Goal: Task Accomplishment & Management: Complete application form

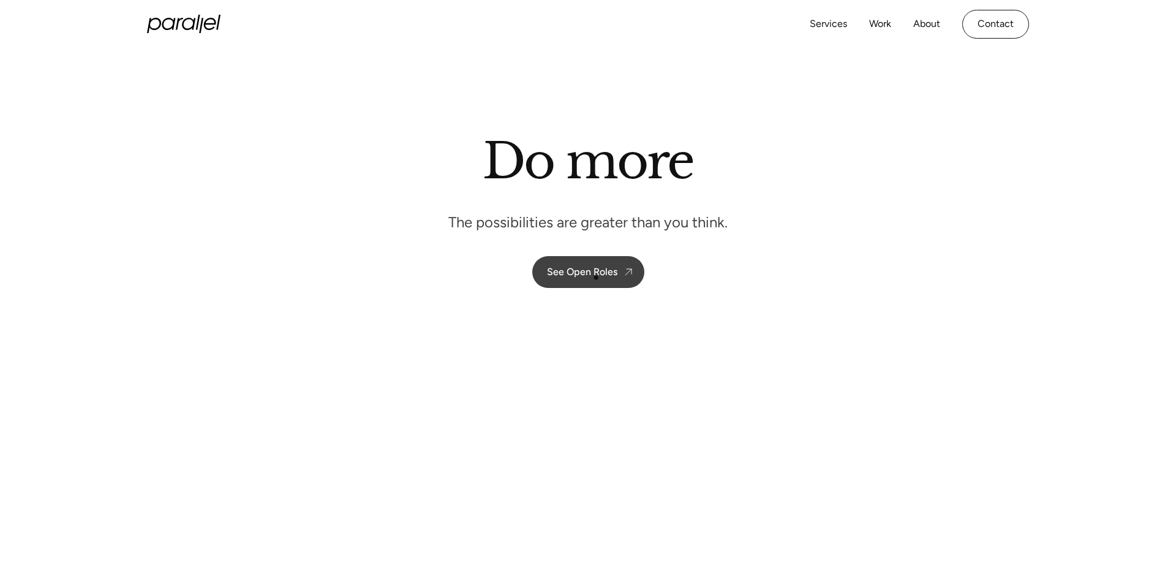
click at [596, 278] on link "See Open Roles" at bounding box center [588, 272] width 112 height 32
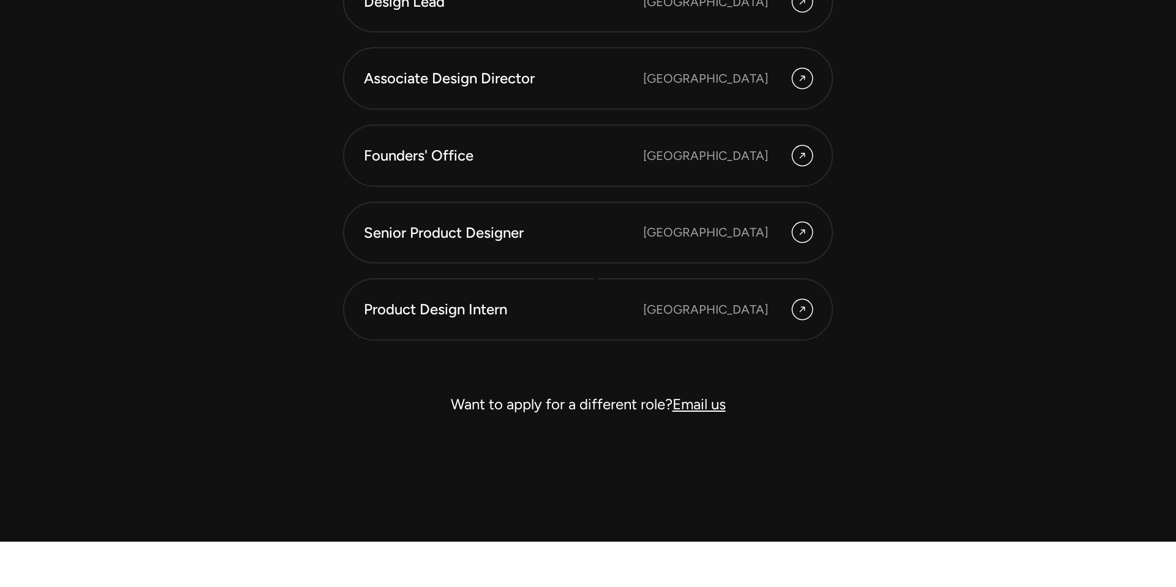
scroll to position [3631, 0]
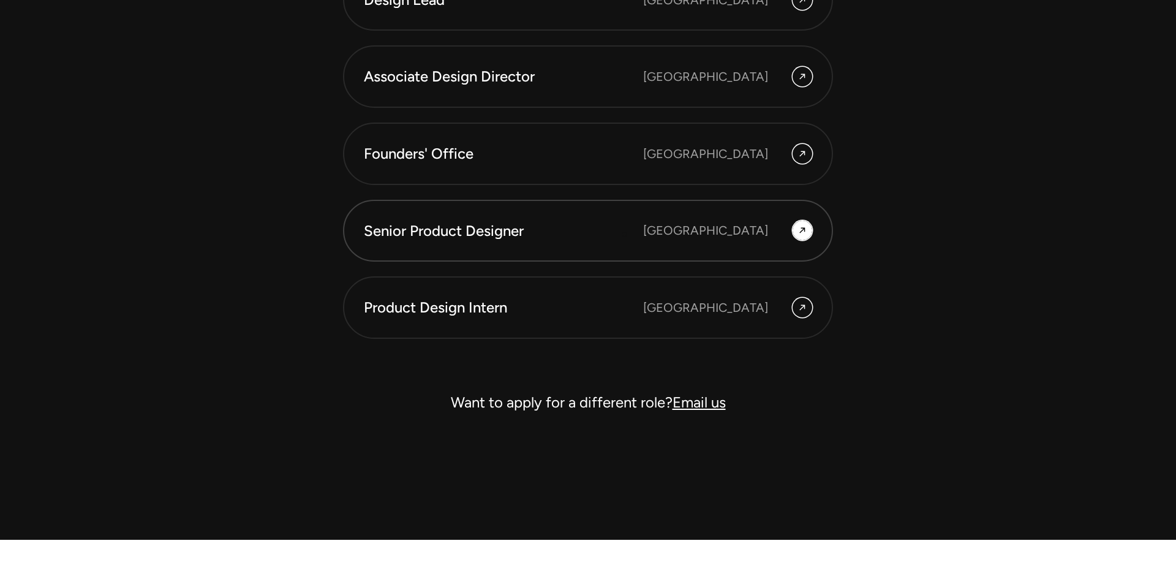
click at [624, 234] on div "Senior Product Designer" at bounding box center [503, 231] width 279 height 21
click at [806, 235] on icon at bounding box center [803, 230] width 10 height 15
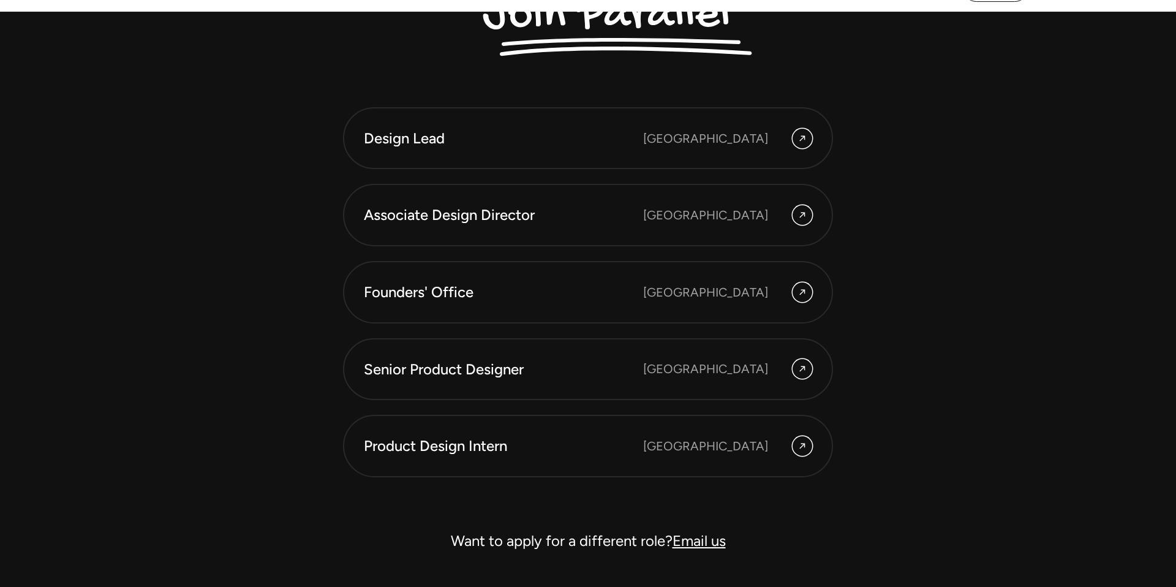
scroll to position [3495, 0]
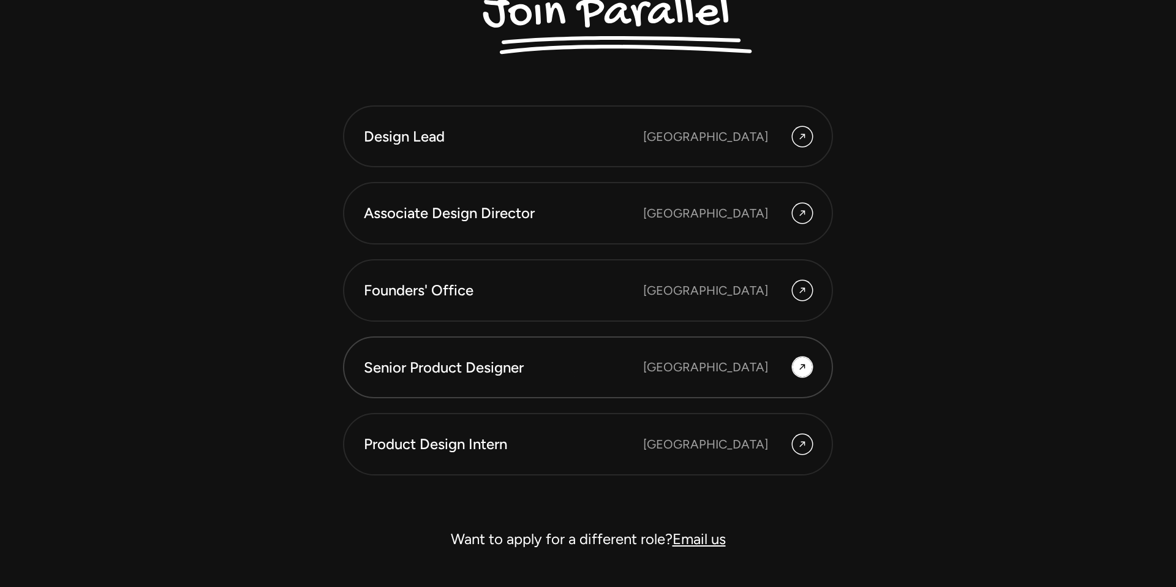
click at [572, 376] on div "Senior Product Designer" at bounding box center [503, 367] width 279 height 21
click at [440, 368] on div "Senior Product Designer" at bounding box center [503, 367] width 279 height 21
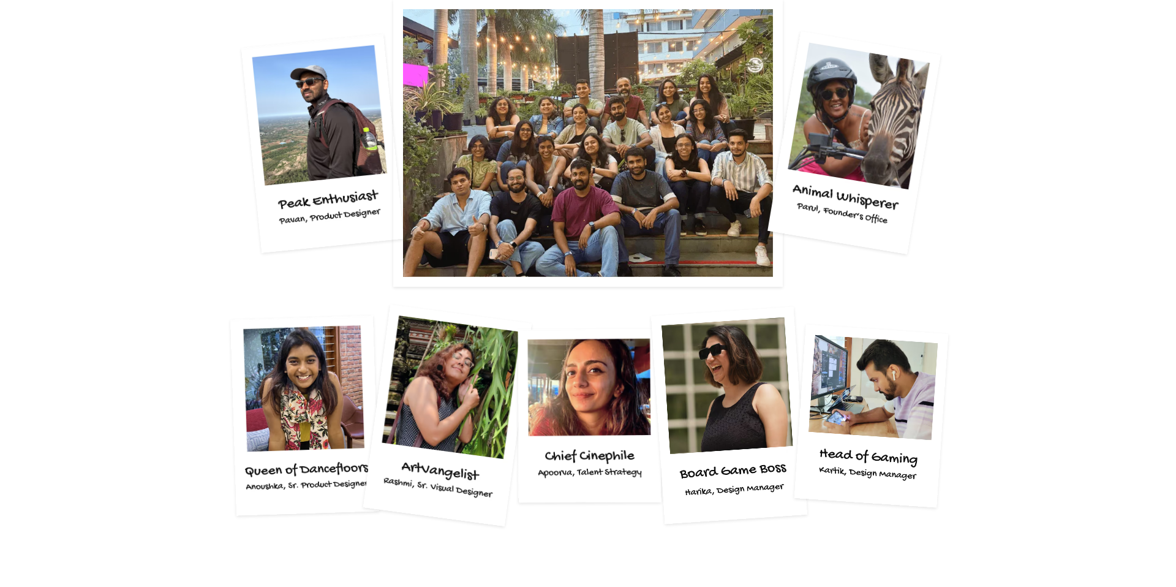
scroll to position [2437, 0]
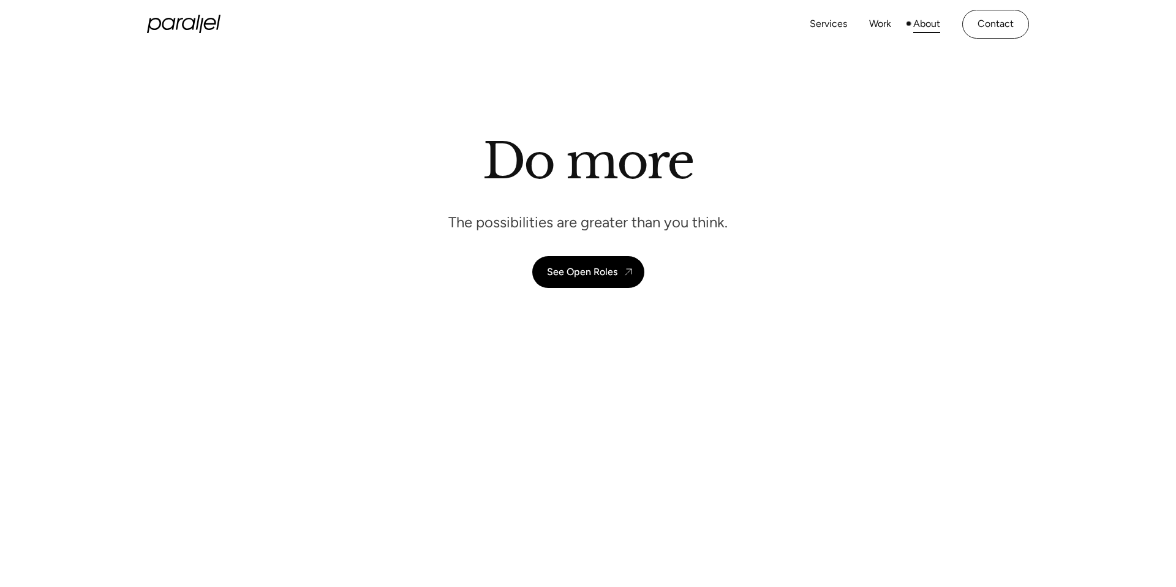
click at [923, 24] on link "About" at bounding box center [926, 24] width 27 height 18
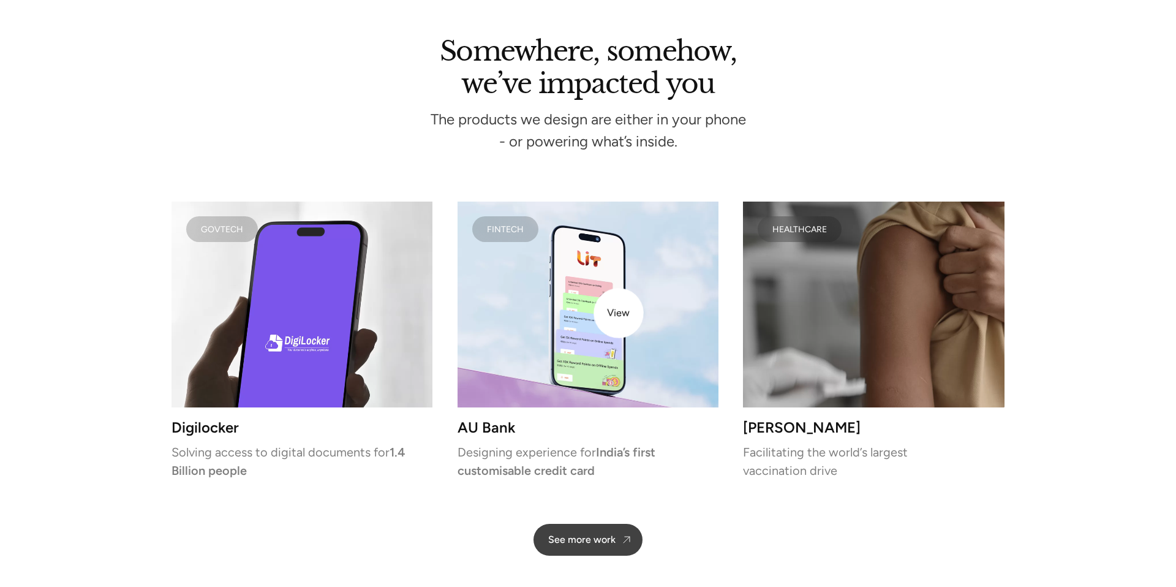
scroll to position [2933, 0]
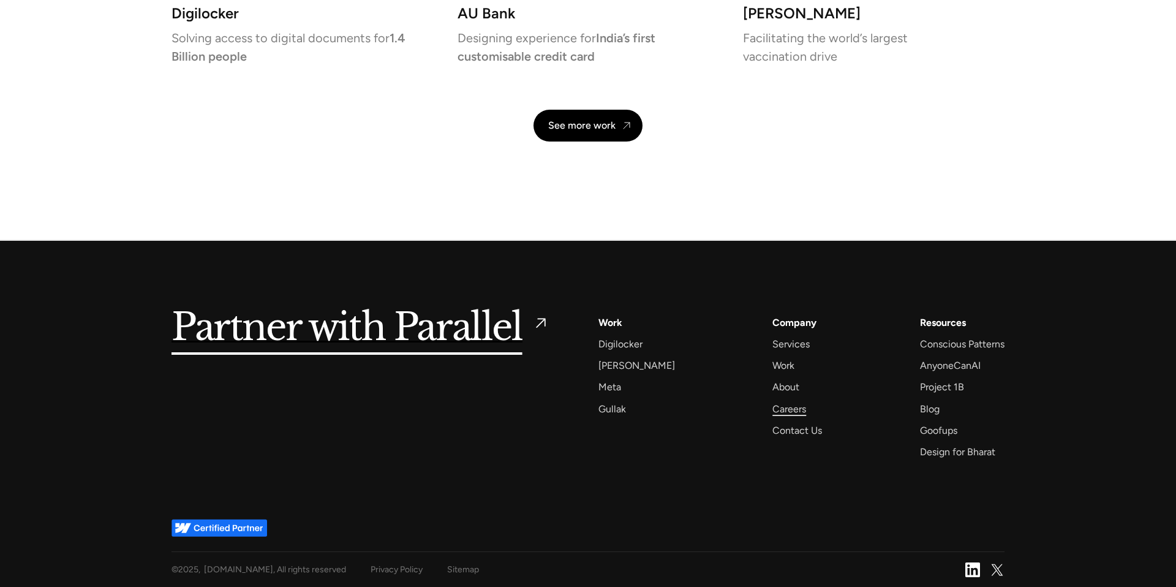
click at [773, 407] on div "Careers" at bounding box center [790, 409] width 34 height 17
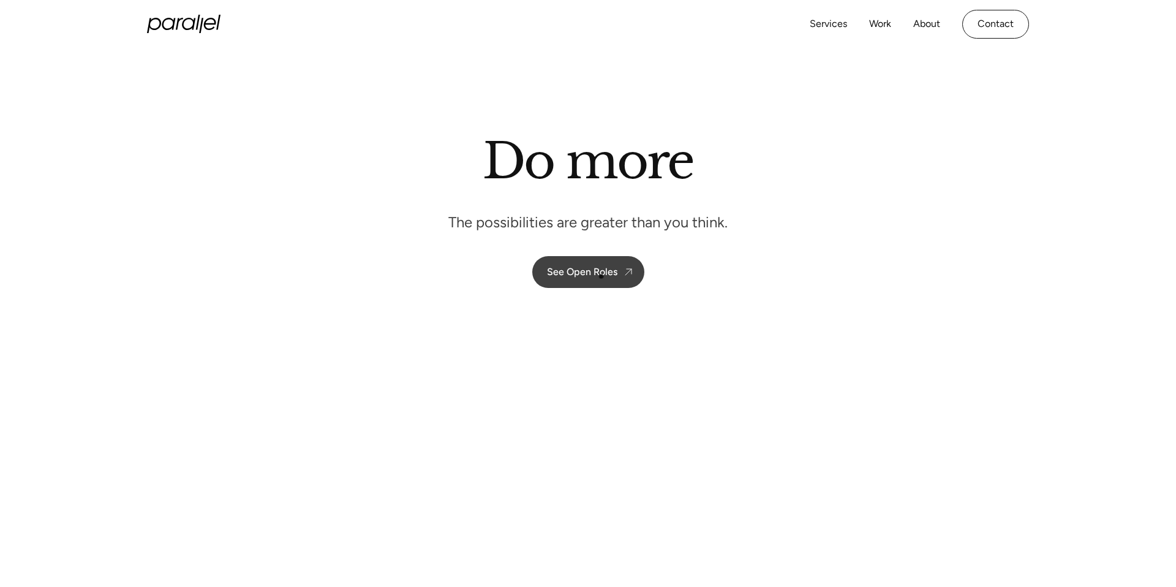
click at [602, 277] on div "See Open Roles" at bounding box center [582, 272] width 70 height 12
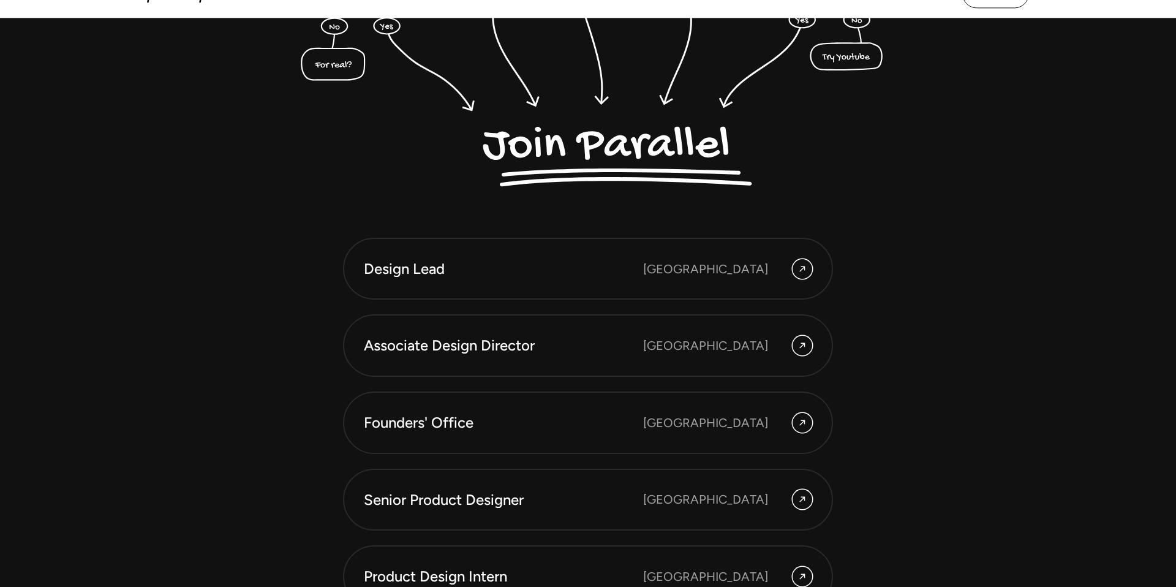
scroll to position [3482, 0]
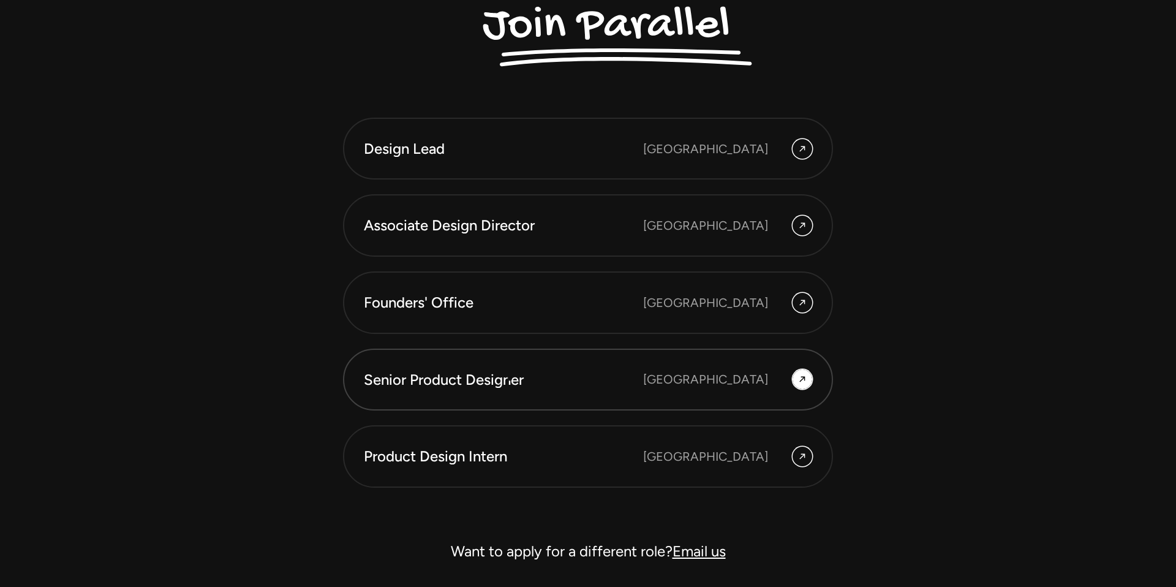
click at [504, 379] on div "Senior Product Designer" at bounding box center [503, 379] width 279 height 21
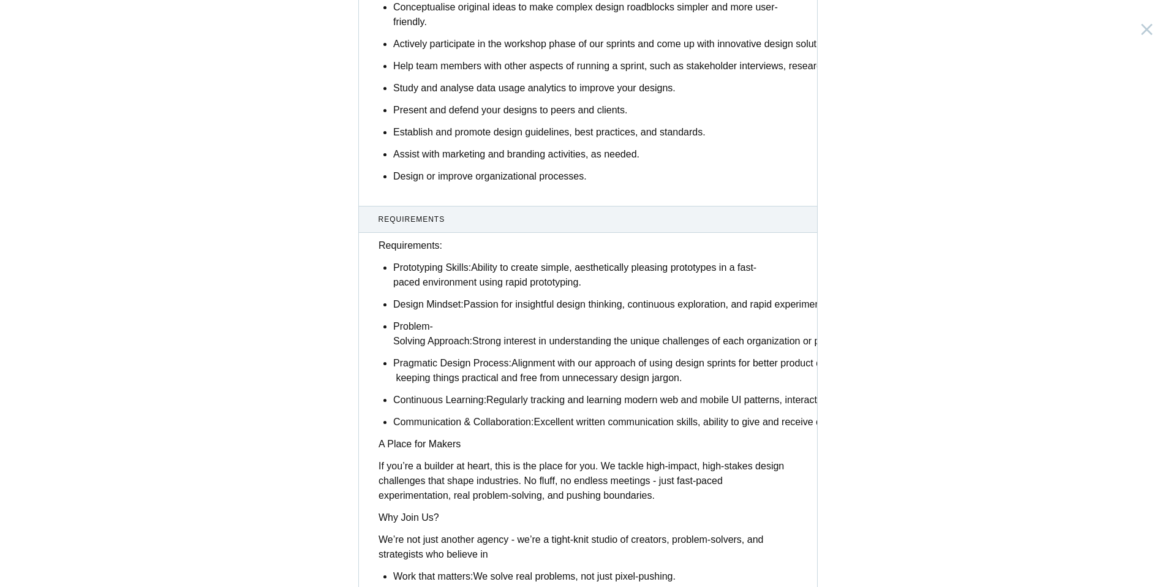
scroll to position [871, 0]
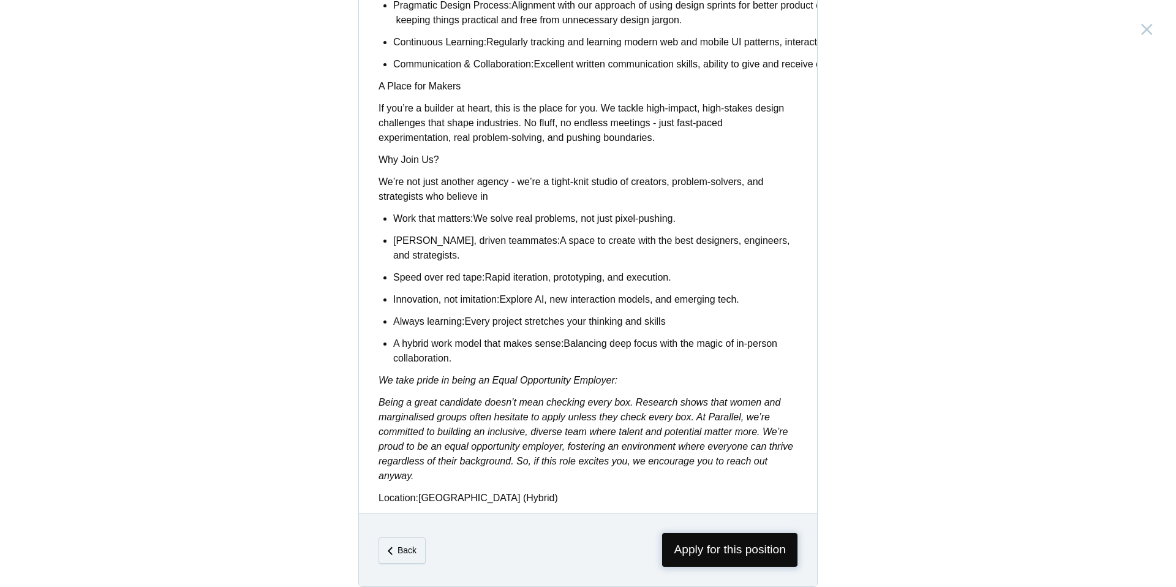
click at [706, 547] on span "Apply for this position" at bounding box center [729, 550] width 135 height 34
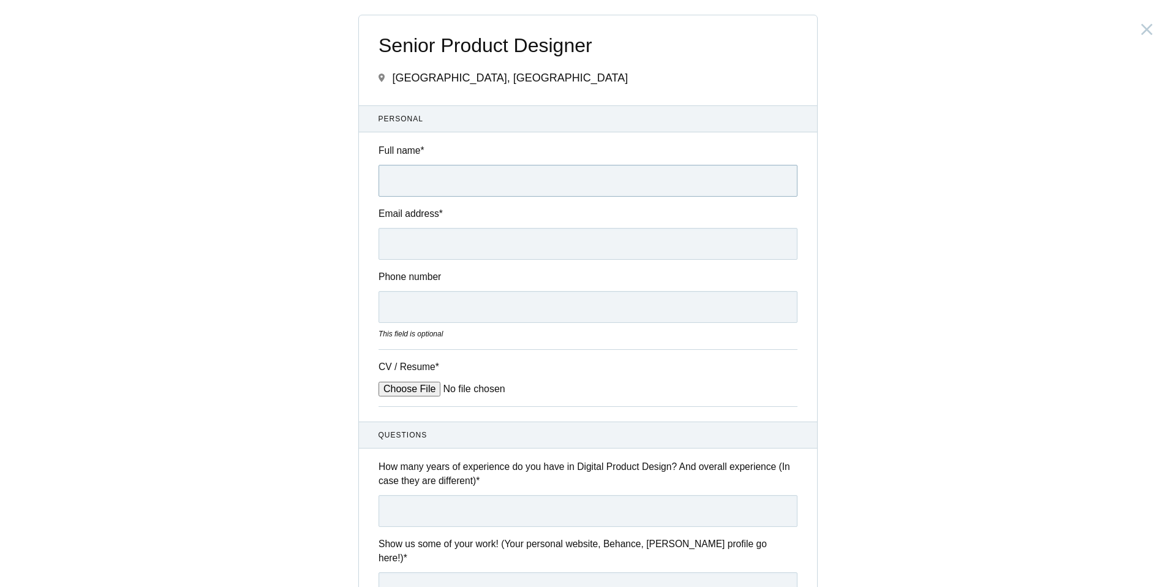
click at [536, 187] on input "Full name *" at bounding box center [588, 181] width 419 height 32
type input "Shivam Satish Dubey"
click at [535, 237] on input "Email address *" at bounding box center [588, 244] width 419 height 32
type input "sivom1445@gmail.com"
click at [523, 300] on input "Phone number" at bounding box center [588, 307] width 419 height 32
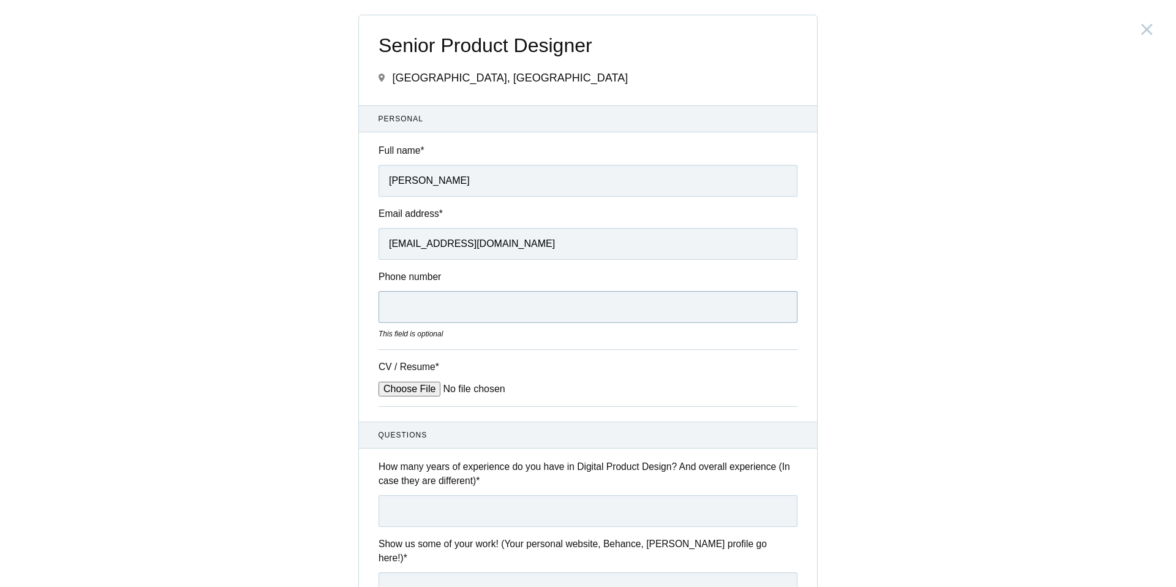
type input "0"
type input "9769596121"
click at [413, 390] on input "CV / Resume *" at bounding box center [472, 389] width 186 height 15
type input "C:\fakepath\Shivam_S_Dubey_Sr Product Designer.pdf"
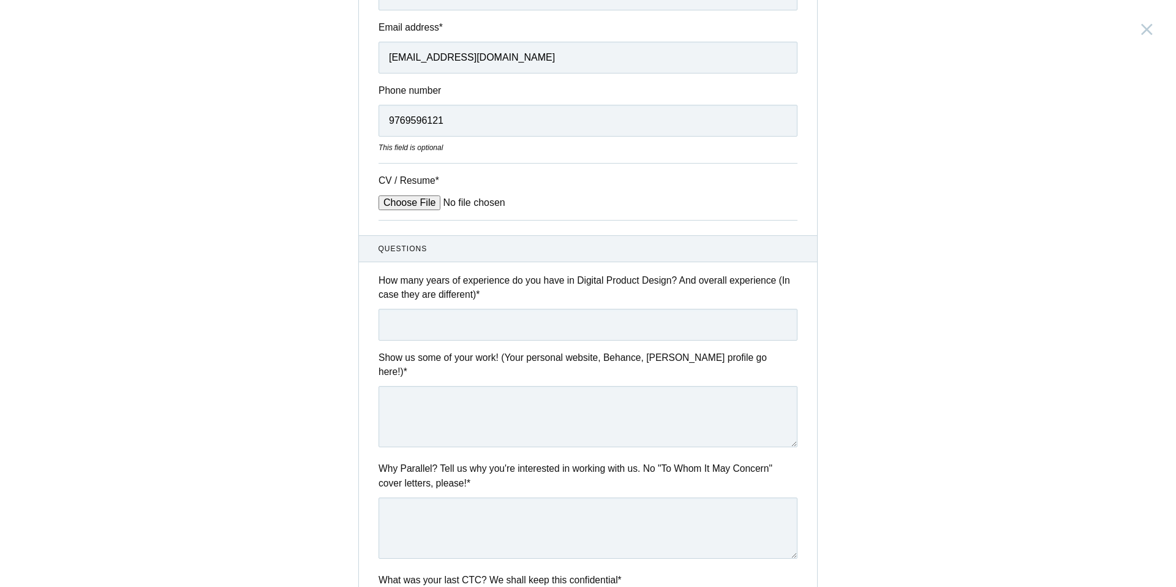
scroll to position [200, 0]
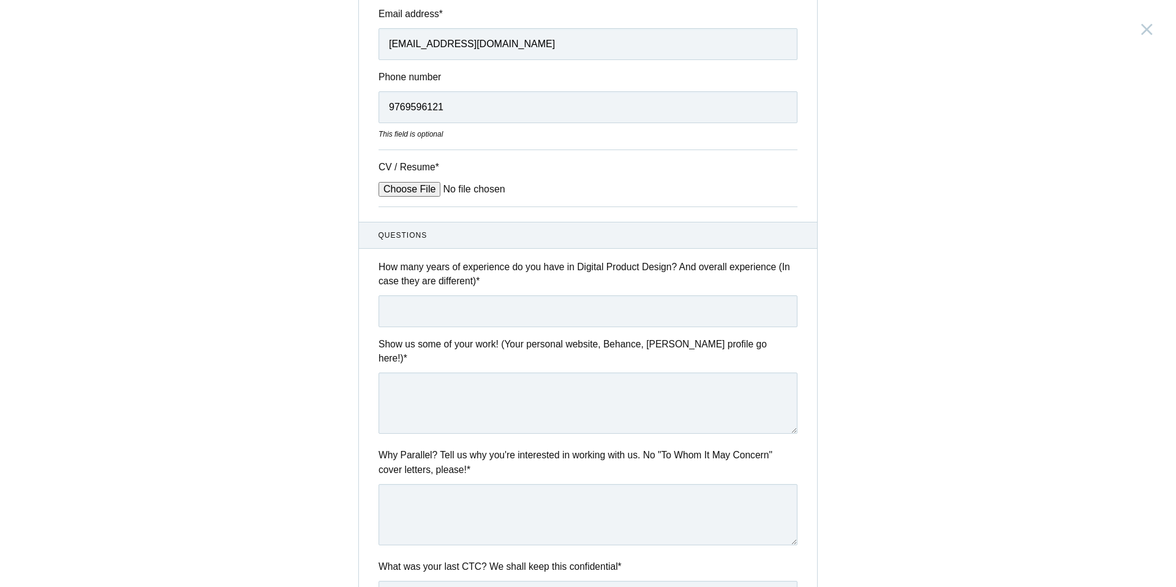
click at [575, 267] on label "How many years of experience do you have in Digital Product Design? And overall…" at bounding box center [588, 274] width 419 height 29
click at [583, 282] on label "How many years of experience do you have in Digital Product Design? And overall…" at bounding box center [588, 274] width 419 height 29
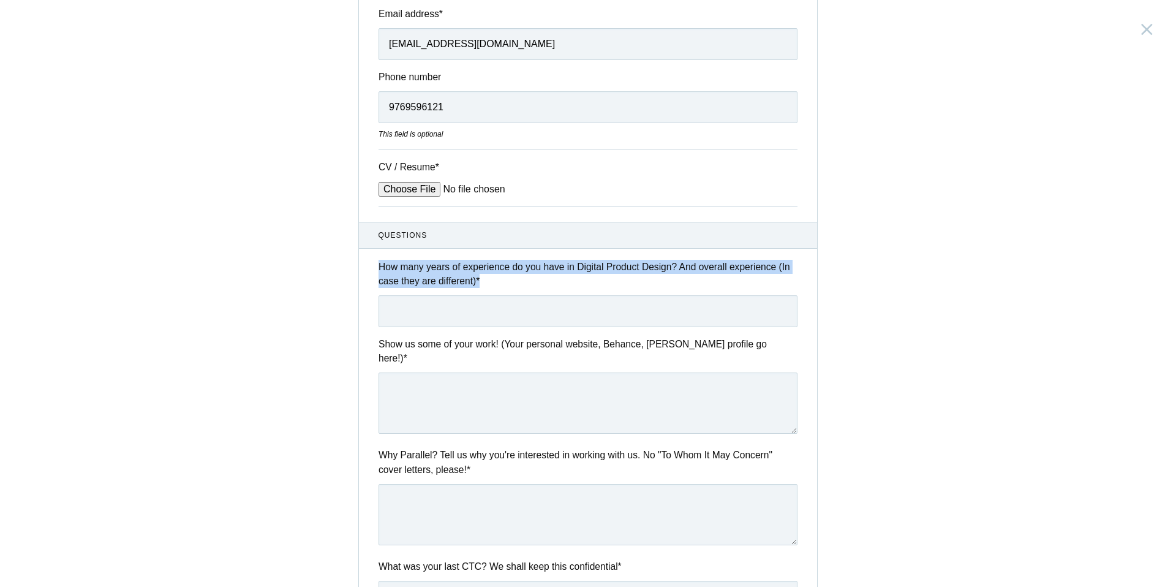
drag, startPoint x: 583, startPoint y: 282, endPoint x: 375, endPoint y: 269, distance: 208.7
click at [375, 269] on div "How many years of experience do you have in Digital Product Design? And overall…" at bounding box center [588, 293] width 458 height 67
copy div "How many years of experience do you have in Digital Product Design? And overall…"
click at [444, 268] on label "How many years of experience do you have in Digital Product Design? And overall…" at bounding box center [588, 274] width 419 height 29
drag, startPoint x: 377, startPoint y: 272, endPoint x: 688, endPoint y: 273, distance: 311.2
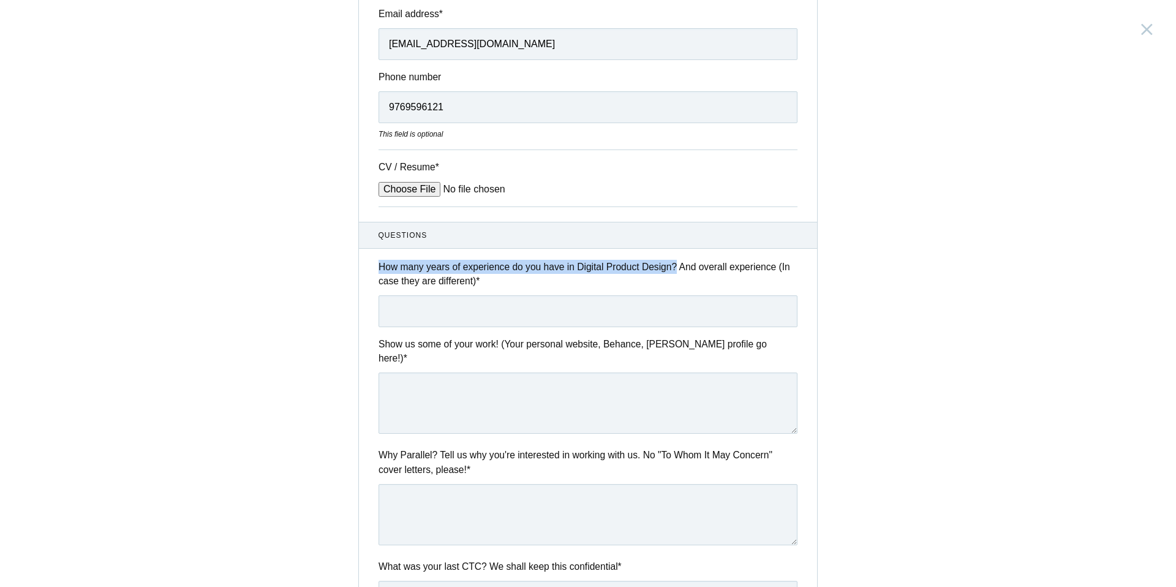
click at [689, 274] on div "How many years of experience do you have in Digital Product Design? And overall…" at bounding box center [588, 293] width 458 height 67
copy label "How many years of experience do you have in Digital Product Design?"
click at [660, 309] on input "text" at bounding box center [588, 311] width 419 height 32
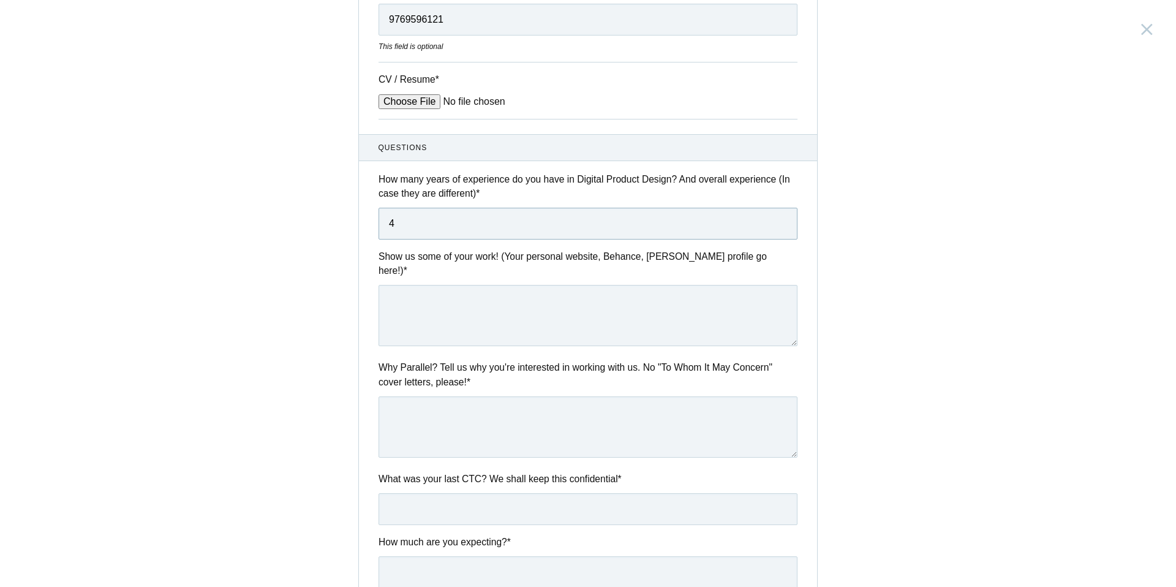
scroll to position [289, 0]
type input "4"
click at [569, 309] on textarea at bounding box center [588, 313] width 419 height 61
paste textarea "https://shiivamux.framer.website/"
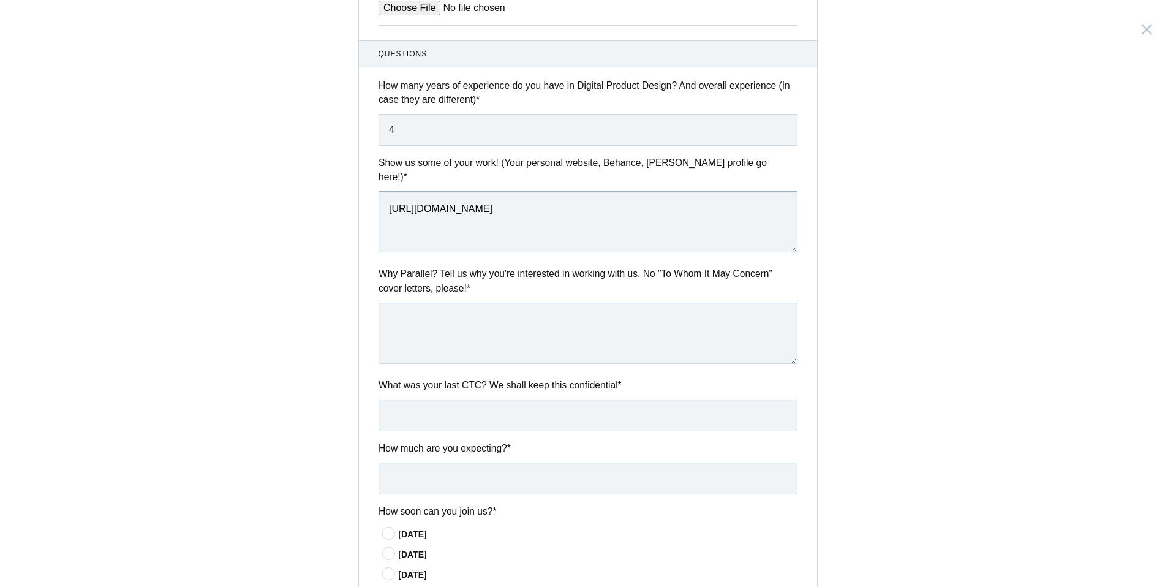
type textarea "https://shiivamux.framer.website/"
click at [497, 326] on textarea at bounding box center [588, 333] width 419 height 61
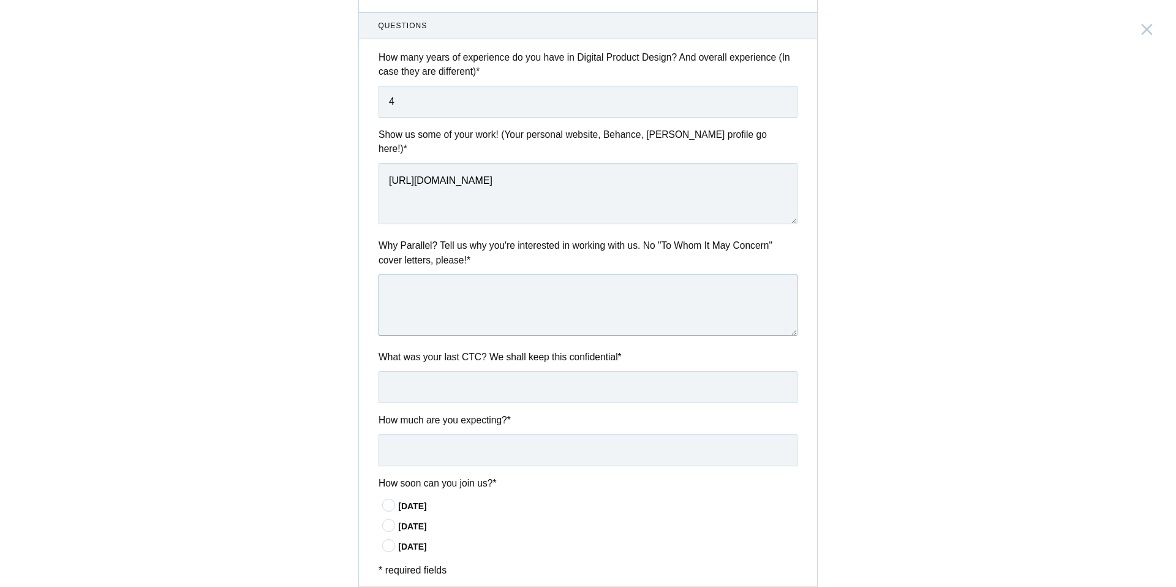
scroll to position [415, 0]
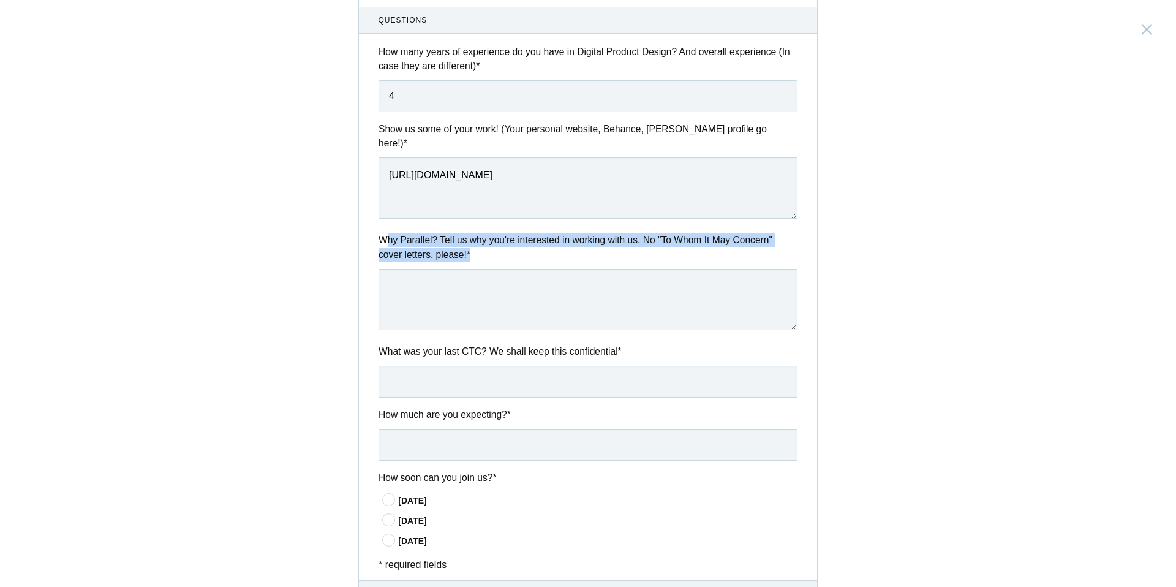
drag, startPoint x: 504, startPoint y: 239, endPoint x: 387, endPoint y: 220, distance: 118.6
click at [387, 233] on label "Why Parallel? Tell us why you're interested in working with us. No "To Whom It …" at bounding box center [588, 247] width 419 height 29
click at [517, 240] on label "Why Parallel? Tell us why you're interested in working with us. No "To Whom It …" at bounding box center [588, 247] width 419 height 29
drag, startPoint x: 517, startPoint y: 240, endPoint x: 373, endPoint y: 230, distance: 145.0
click at [373, 233] on div "Why Parallel? Tell us why you're interested in working with us. No "To Whom It …" at bounding box center [588, 283] width 458 height 101
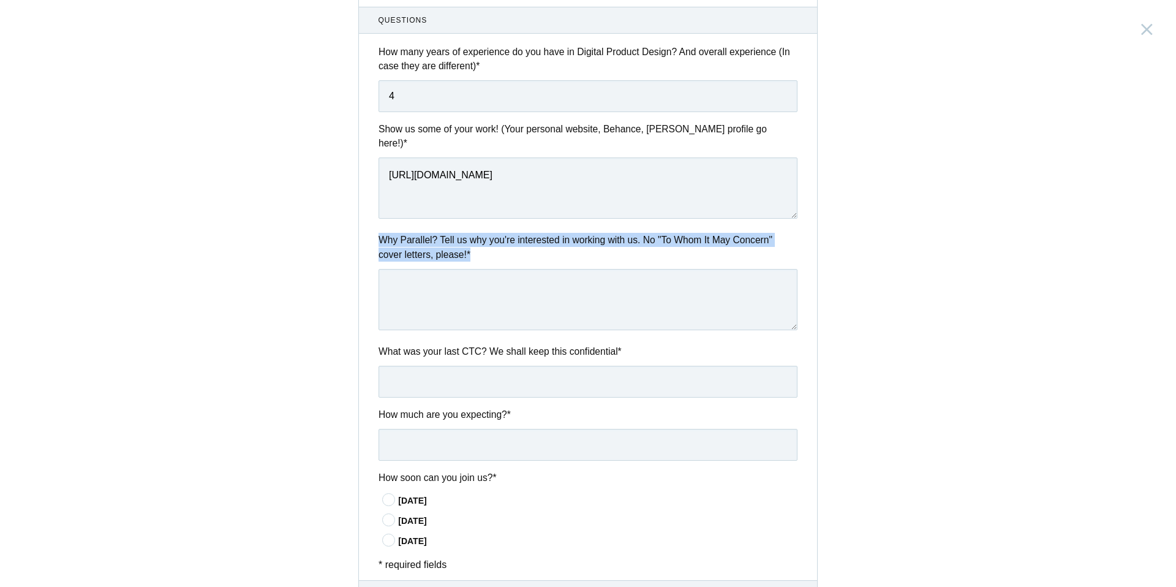
copy label "Why Parallel? Tell us why you're interested in working with us. No "To Whom It …"
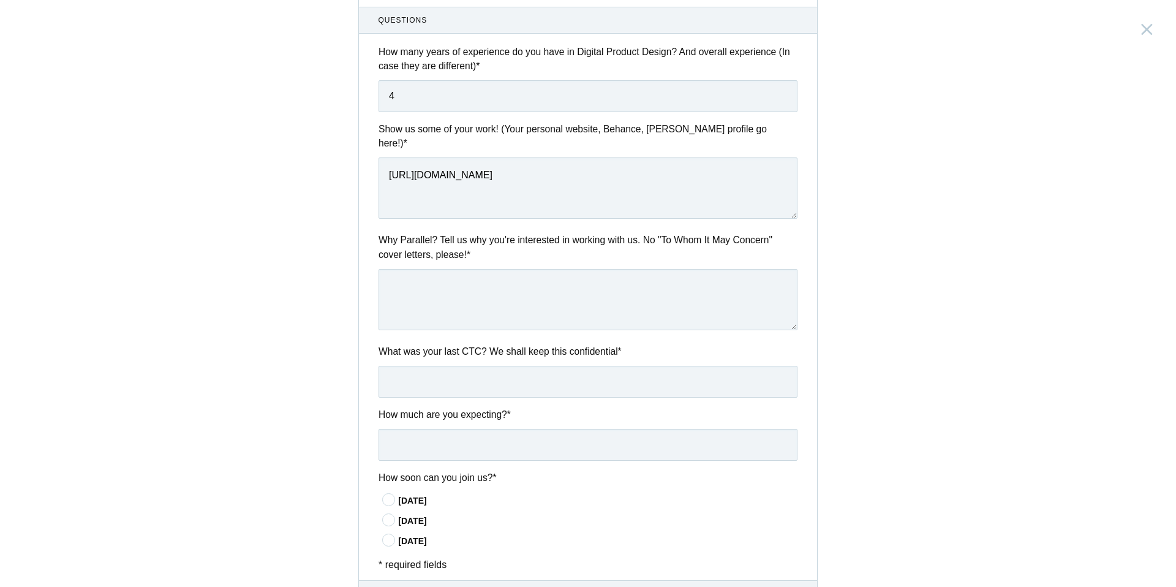
click at [605, 233] on label "Why Parallel? Tell us why you're interested in working with us. No "To Whom It …" at bounding box center [588, 247] width 419 height 29
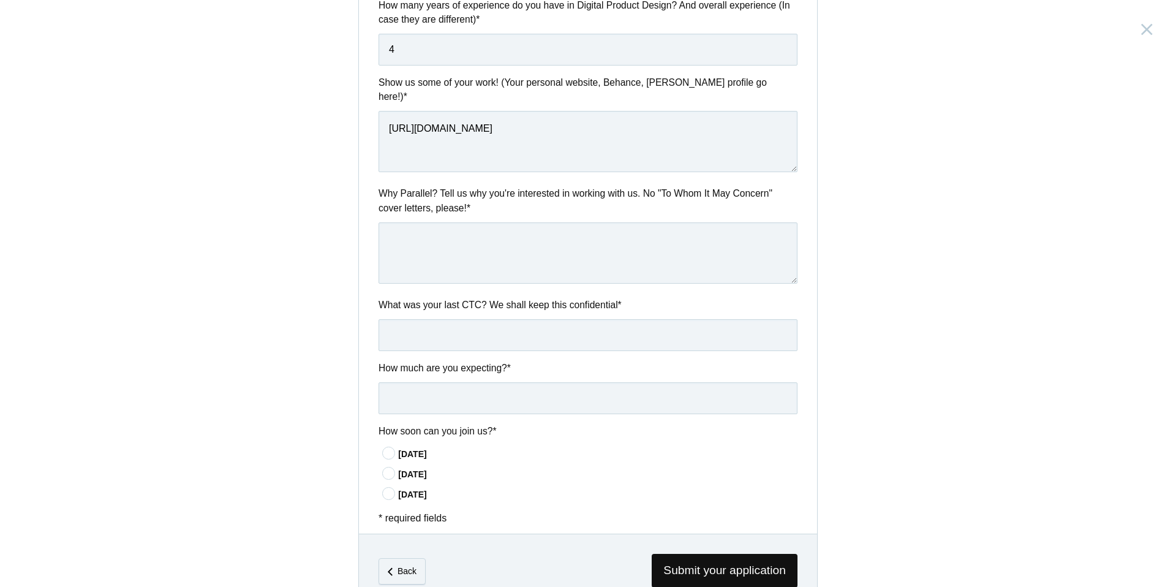
scroll to position [463, 0]
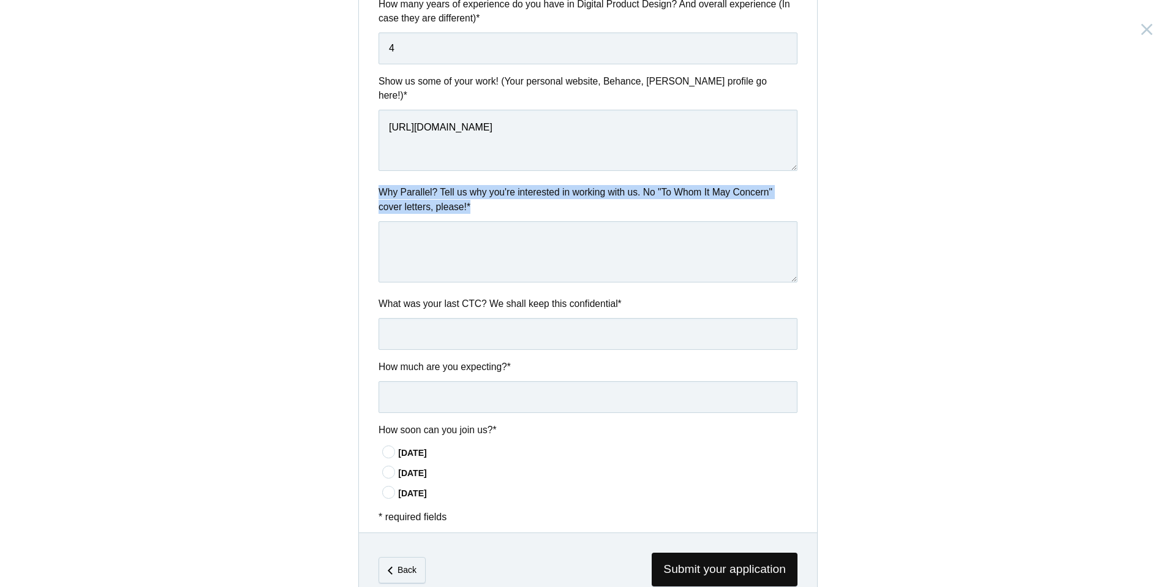
drag, startPoint x: 481, startPoint y: 193, endPoint x: 380, endPoint y: 178, distance: 102.2
click at [380, 185] on label "Why Parallel? Tell us why you're interested in working with us. No "To Whom It …" at bounding box center [588, 199] width 419 height 29
copy label "Why Parallel? Tell us why you're interested in working with us. No "To Whom It …"
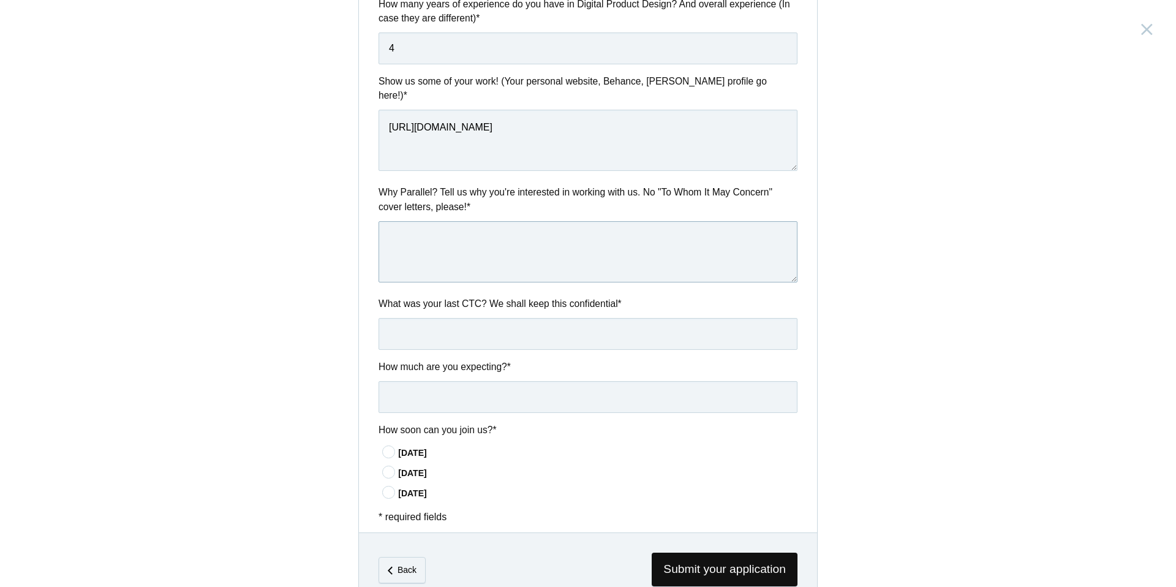
click at [562, 234] on textarea at bounding box center [588, 251] width 419 height 61
paste textarea "You folks move fast, solve real problems, and skip the fluff — that’s exactly h…"
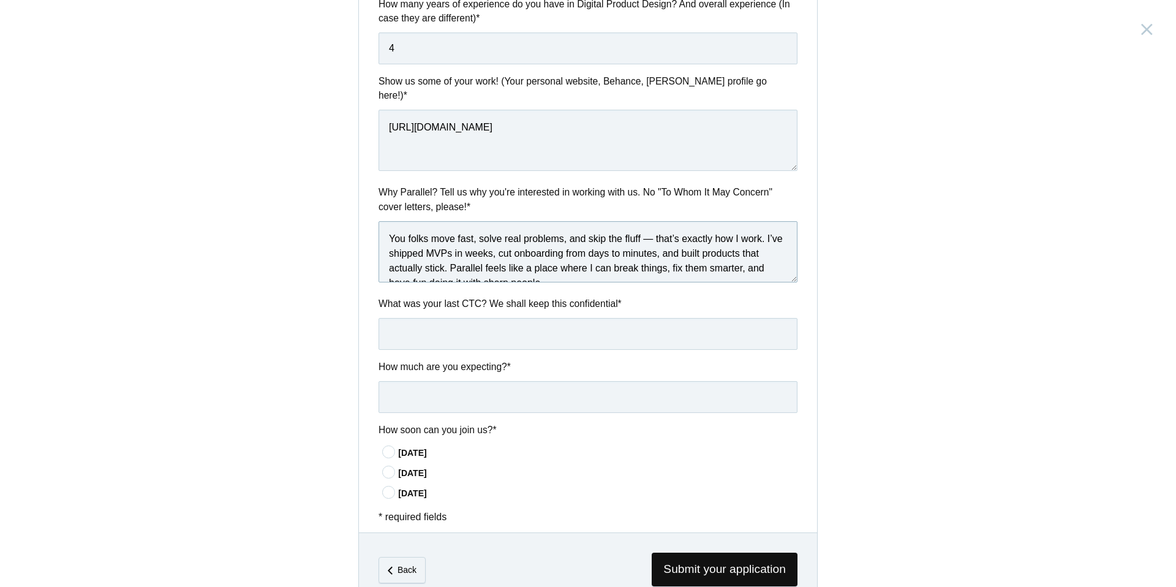
scroll to position [7, 0]
click at [655, 221] on textarea "You folks move fast, solve real problems, and skip the fluff — that’s exactly h…" at bounding box center [588, 251] width 419 height 61
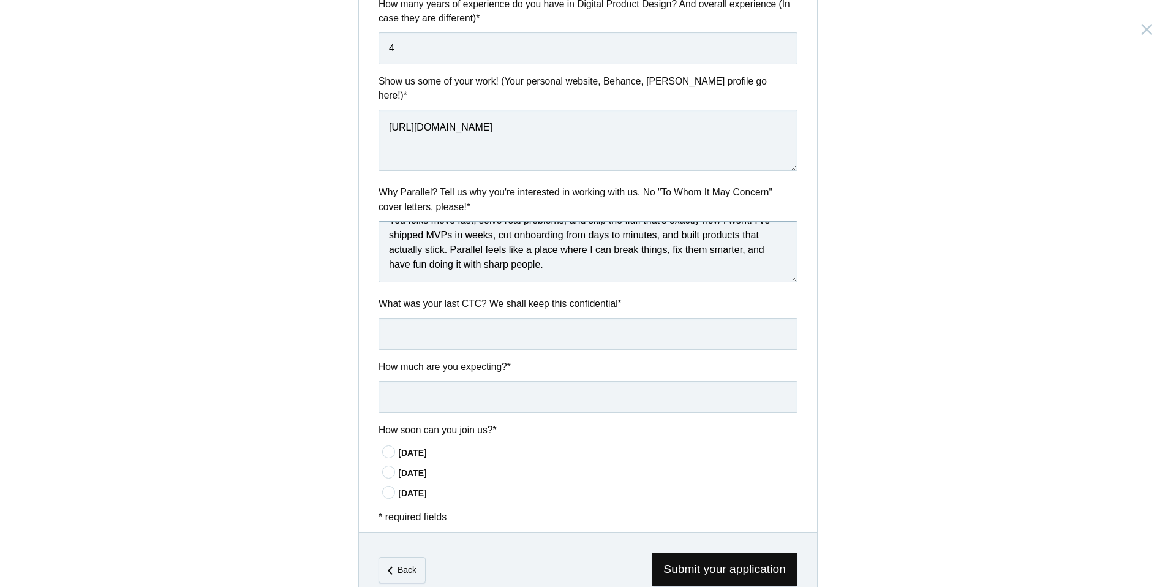
type textarea "You folks move fast, solve real problems, and skip the fluff that’s exactly how…"
click at [604, 322] on input "text" at bounding box center [588, 334] width 419 height 32
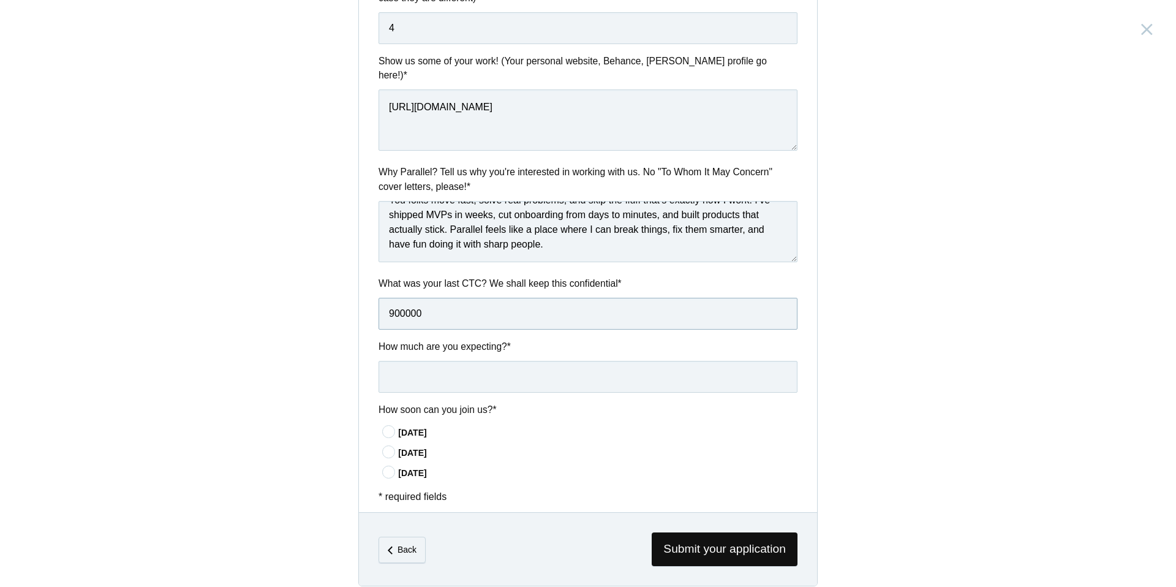
type input "900000"
click at [599, 361] on input "text" at bounding box center [588, 377] width 419 height 32
type input "1400000"
click at [389, 428] on icon at bounding box center [389, 432] width 23 height 8
click at [0, 0] on input"] "In 15 days" at bounding box center [0, 0] width 0 height 0
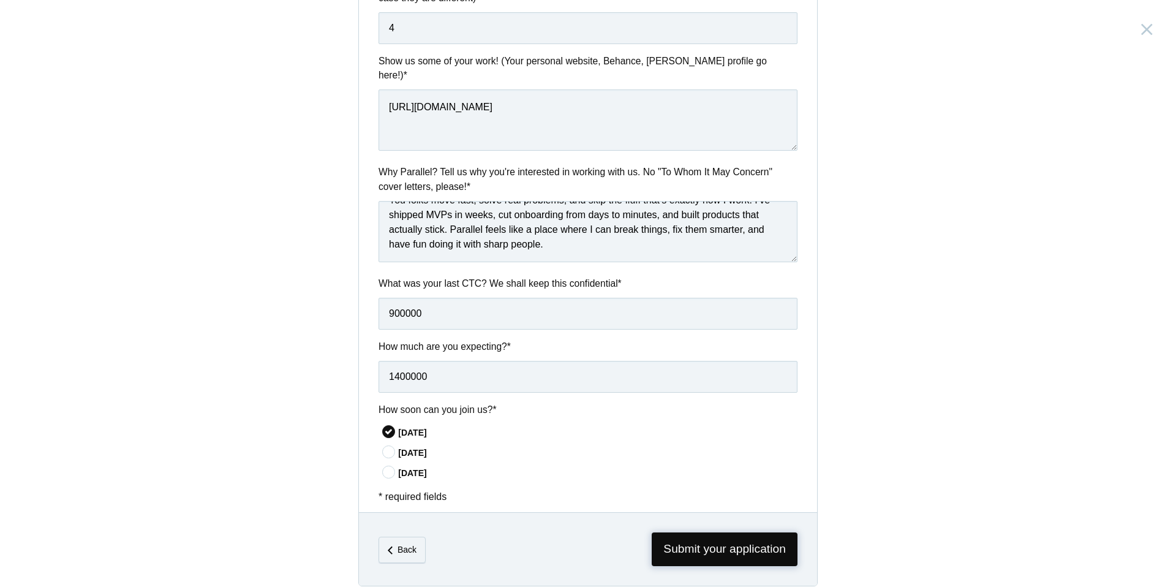
click at [667, 532] on span "Submit your application" at bounding box center [725, 549] width 146 height 34
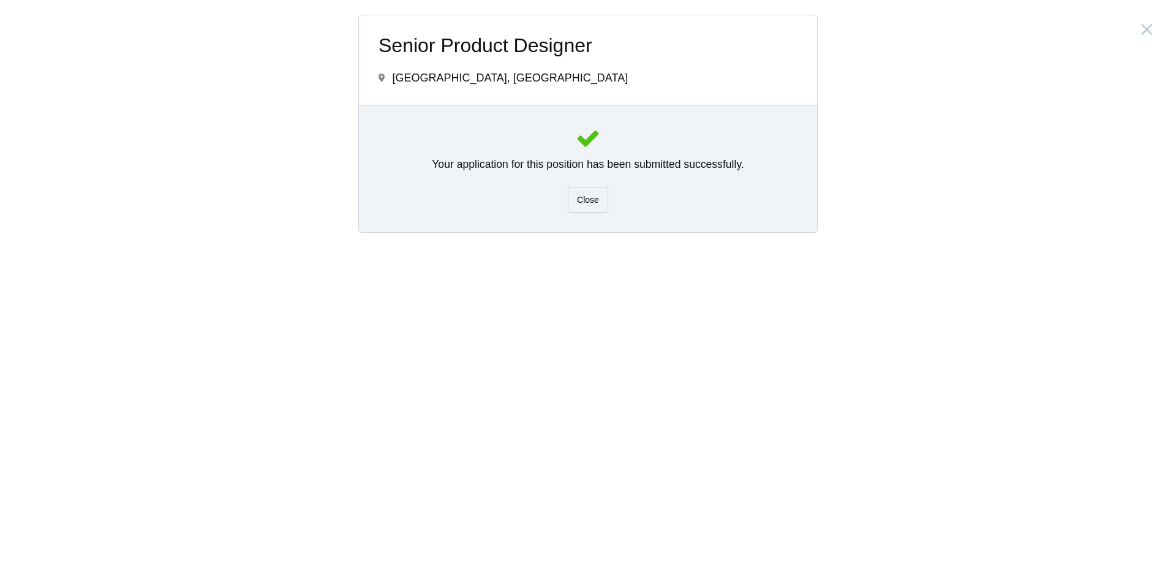
scroll to position [0, 0]
click at [587, 192] on div "Close" at bounding box center [588, 200] width 40 height 26
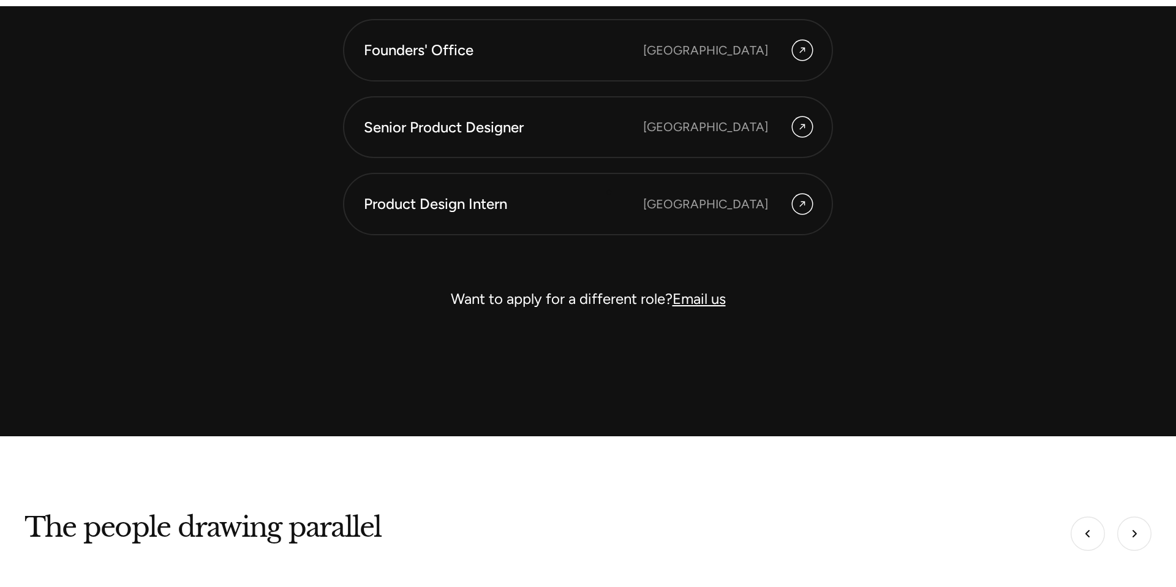
scroll to position [3748, 0]
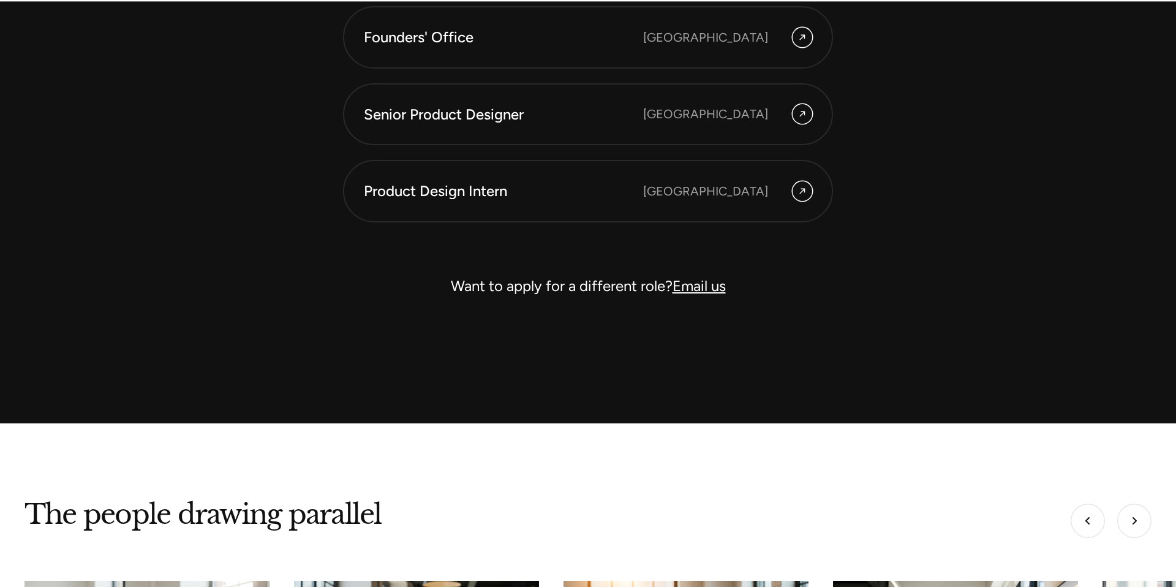
click at [684, 284] on link "Email us" at bounding box center [699, 286] width 53 height 18
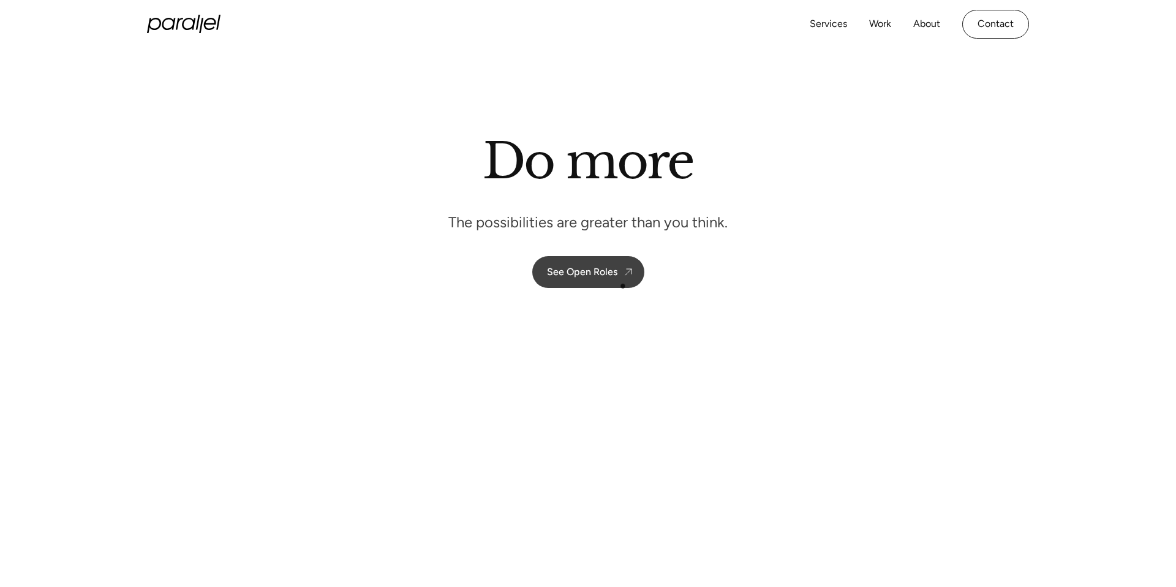
click at [613, 279] on link "See Open Roles" at bounding box center [588, 272] width 112 height 32
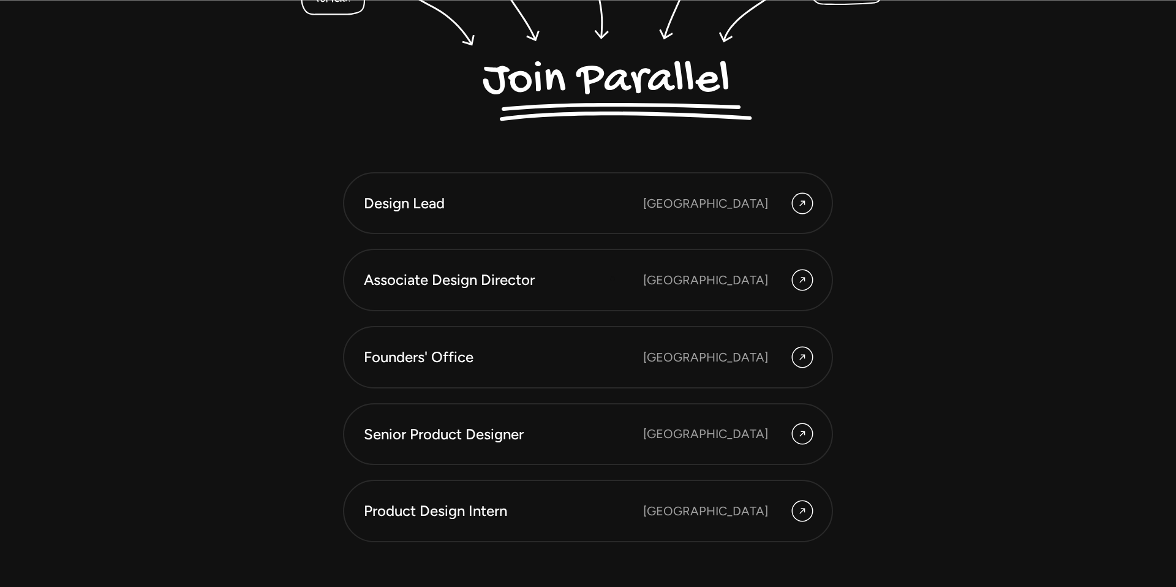
scroll to position [3458, 0]
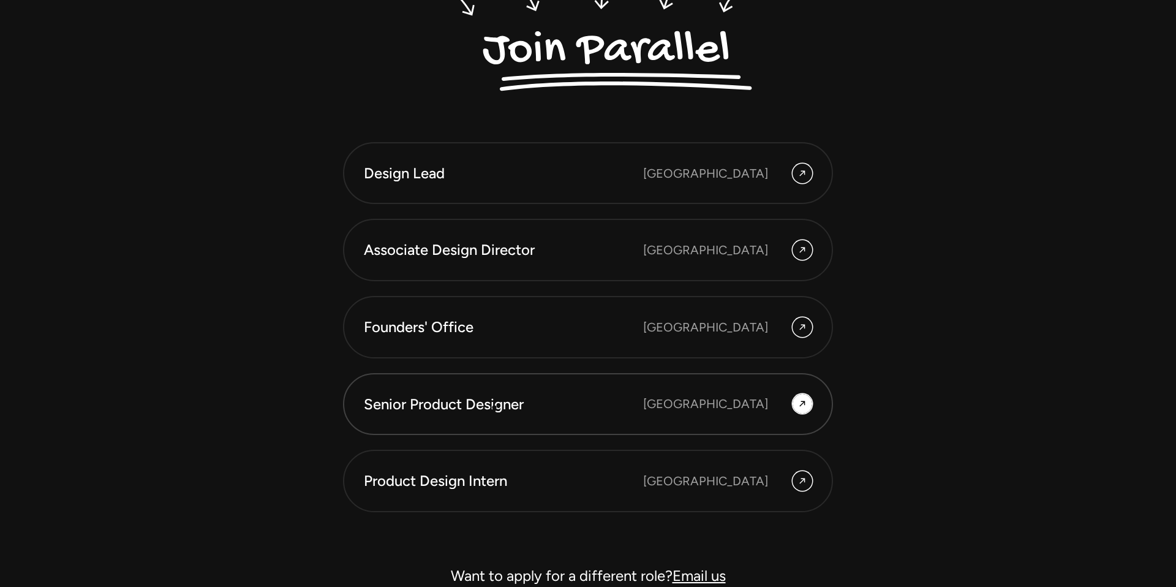
click at [495, 407] on div "Senior Product Designer" at bounding box center [503, 404] width 279 height 21
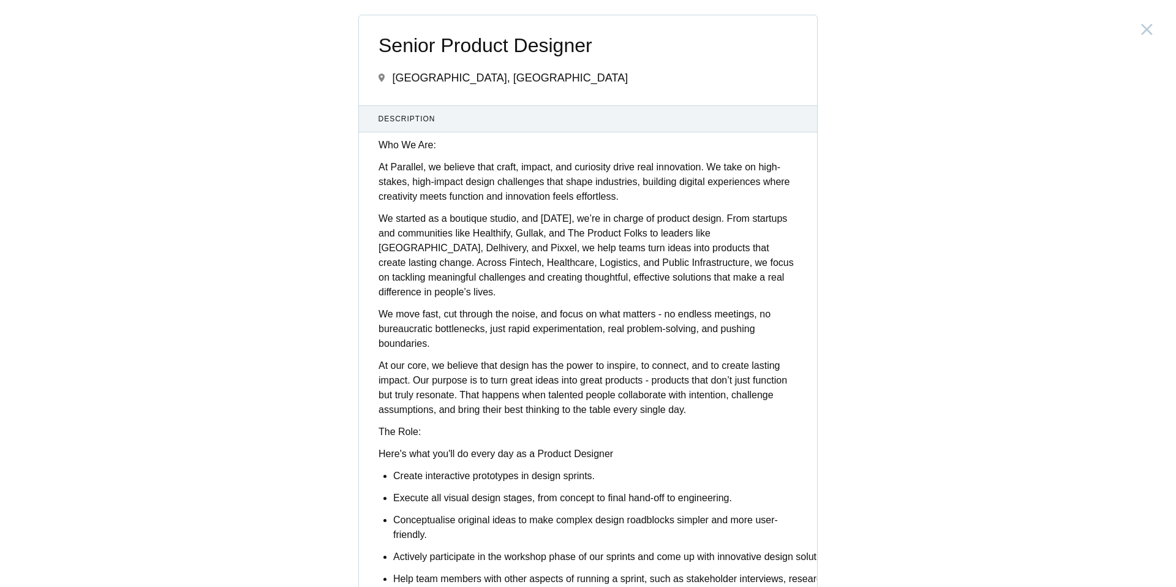
click at [495, 407] on div "Who We Are: At Parallel, we believe that craft, impact, and curiosity drive rea…" at bounding box center [588, 421] width 458 height 566
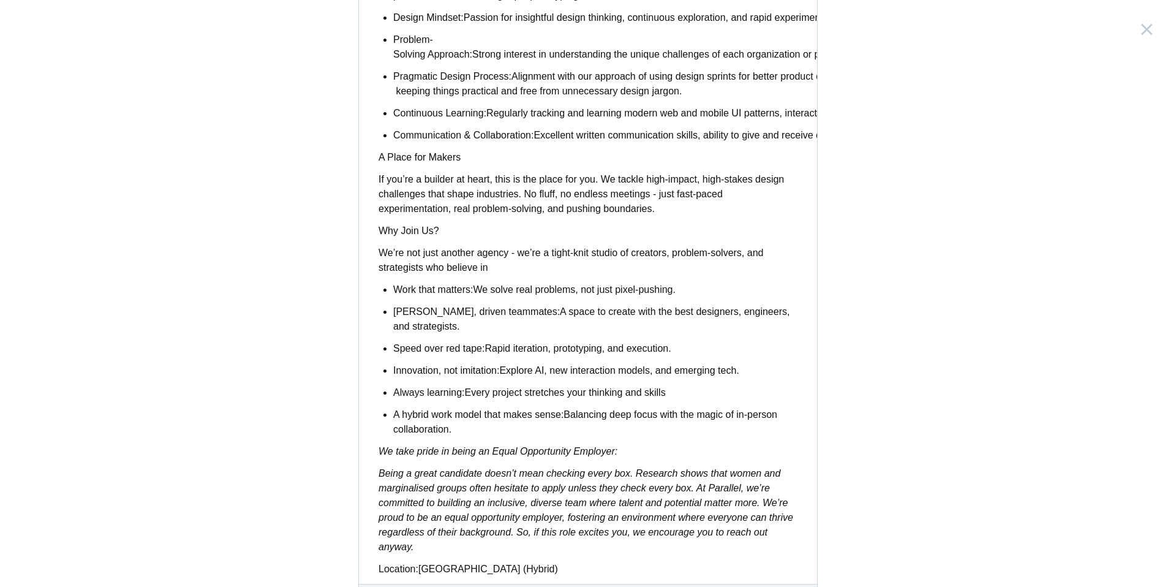
scroll to position [871, 0]
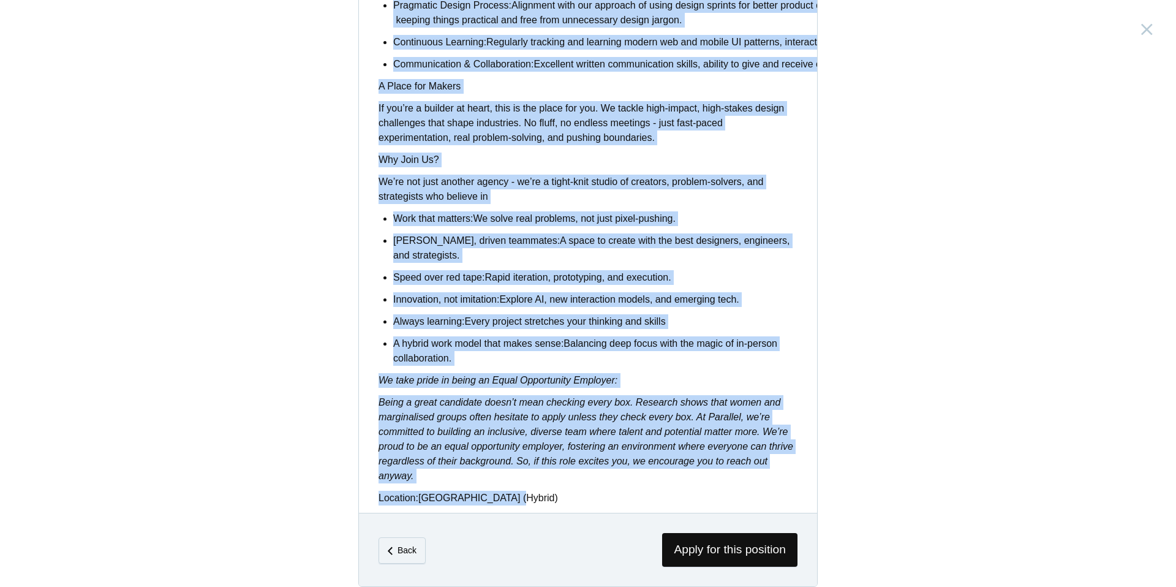
drag, startPoint x: 379, startPoint y: 145, endPoint x: 610, endPoint y: 477, distance: 404.7
copy div "Who We Are: At Parallel, we believe that craft, impact, and curiosity drive rea…"
